Goal: Transaction & Acquisition: Download file/media

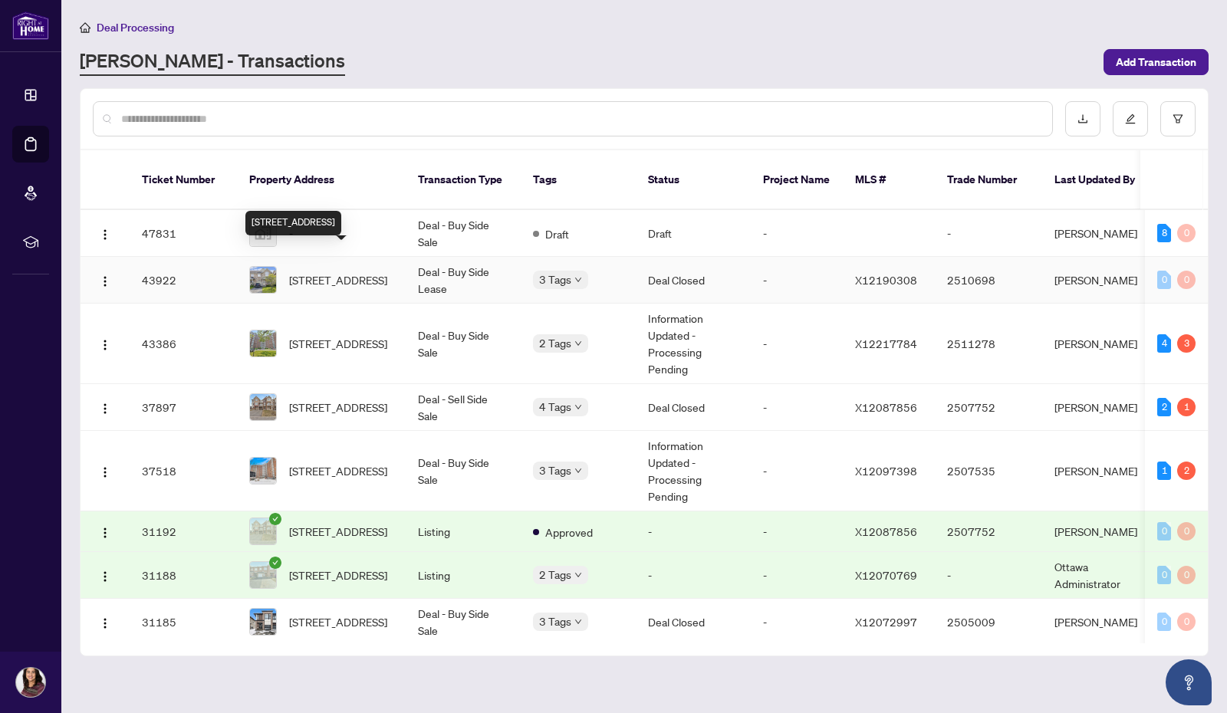
click at [344, 271] on span "[STREET_ADDRESS]" at bounding box center [338, 279] width 98 height 17
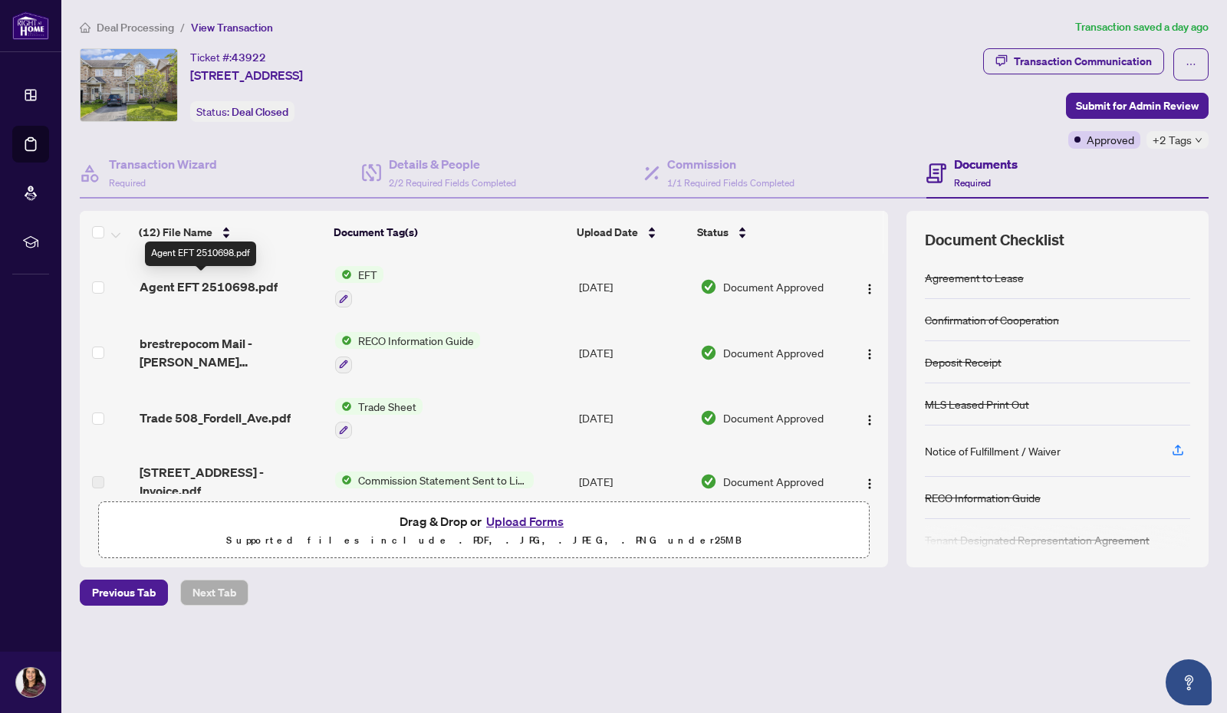
click at [219, 281] on span "Agent EFT 2510698.pdf" at bounding box center [209, 287] width 138 height 18
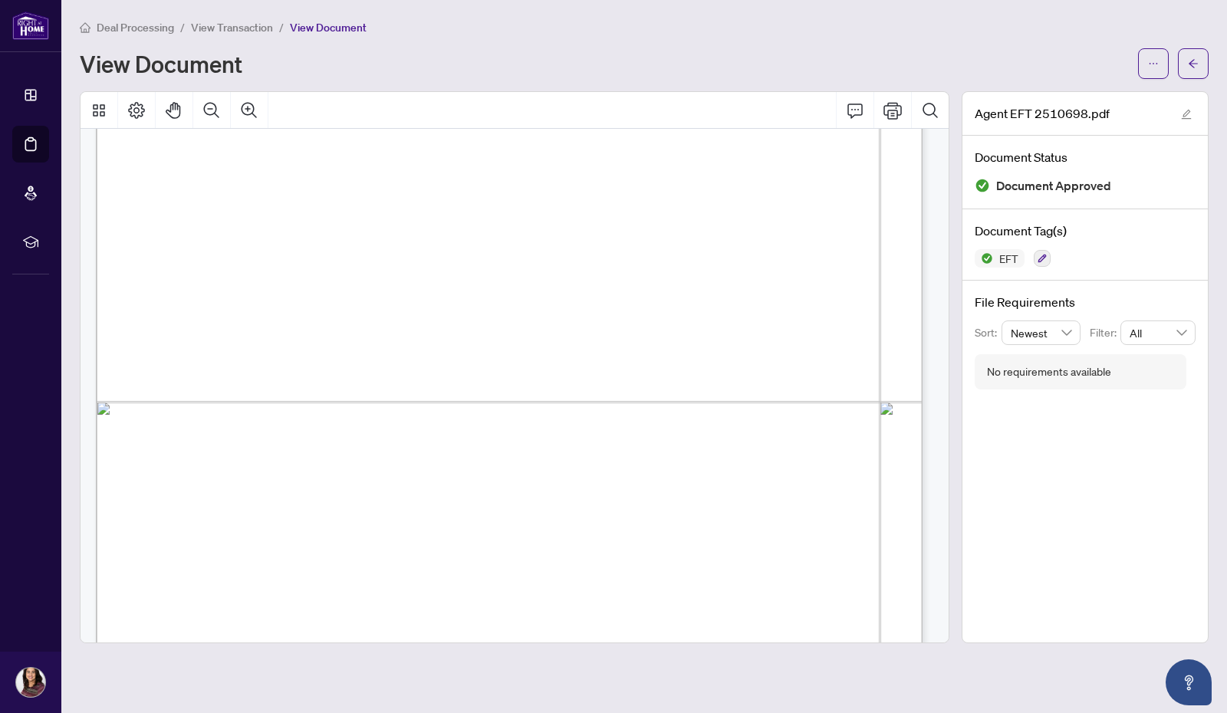
scroll to position [524, 0]
click at [857, 107] on icon "Comment" at bounding box center [855, 110] width 18 height 18
click at [857, 106] on icon "Comment" at bounding box center [855, 110] width 18 height 18
click at [857, 105] on icon "Comment" at bounding box center [855, 110] width 18 height 18
click at [1155, 60] on icon "ellipsis" at bounding box center [1153, 63] width 11 height 11
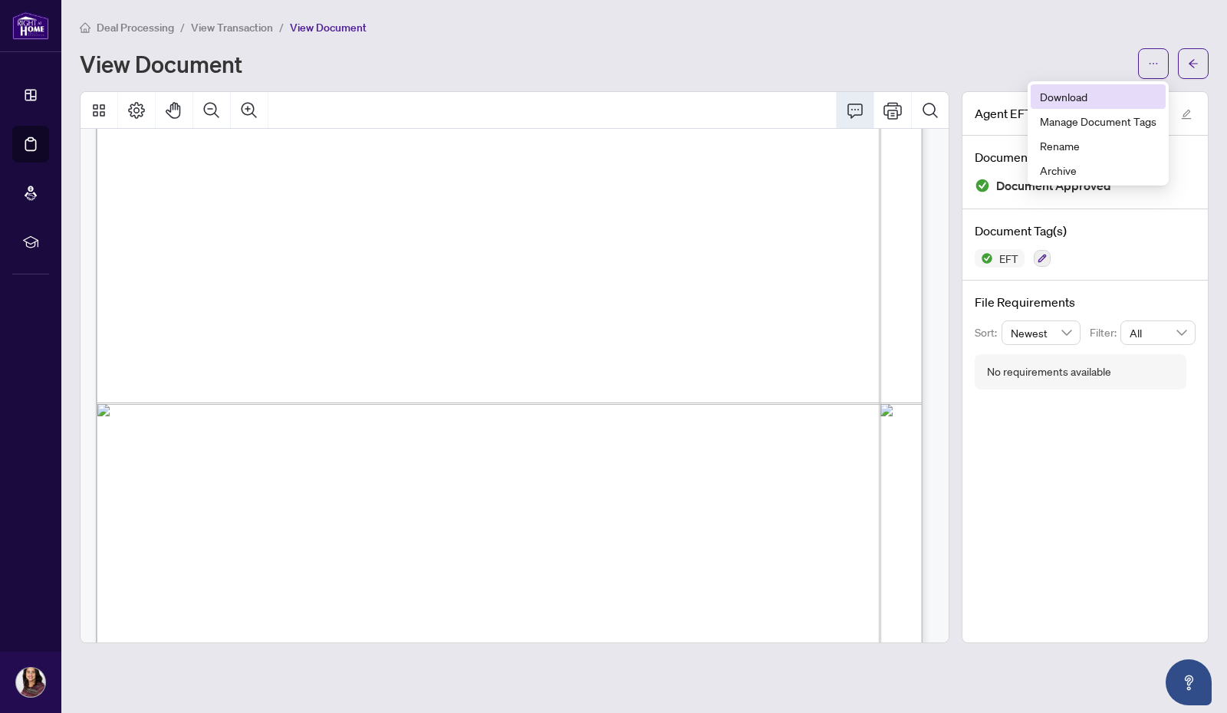
click at [1080, 97] on span "Download" at bounding box center [1098, 96] width 117 height 17
